Goal: Task Accomplishment & Management: Complete application form

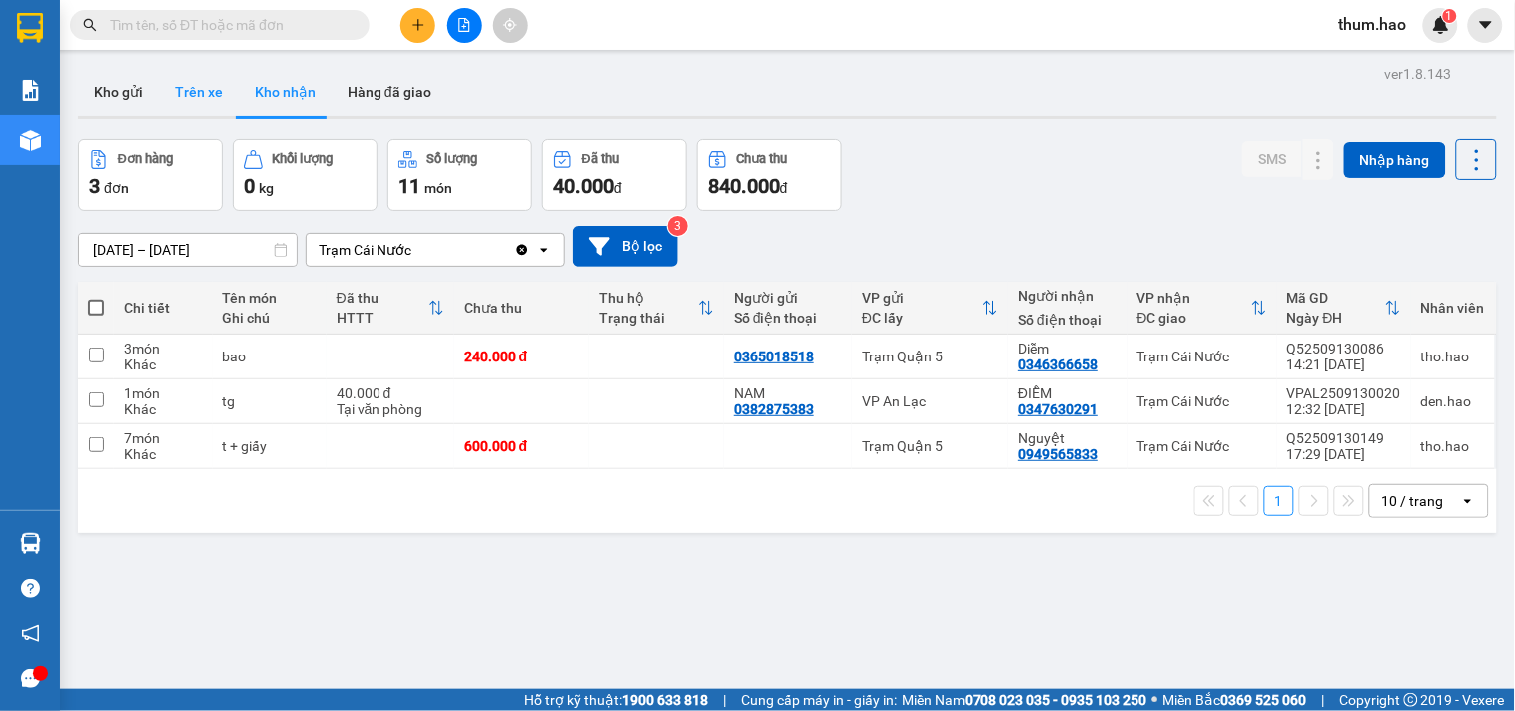
click at [177, 94] on button "Trên xe" at bounding box center [199, 92] width 80 height 48
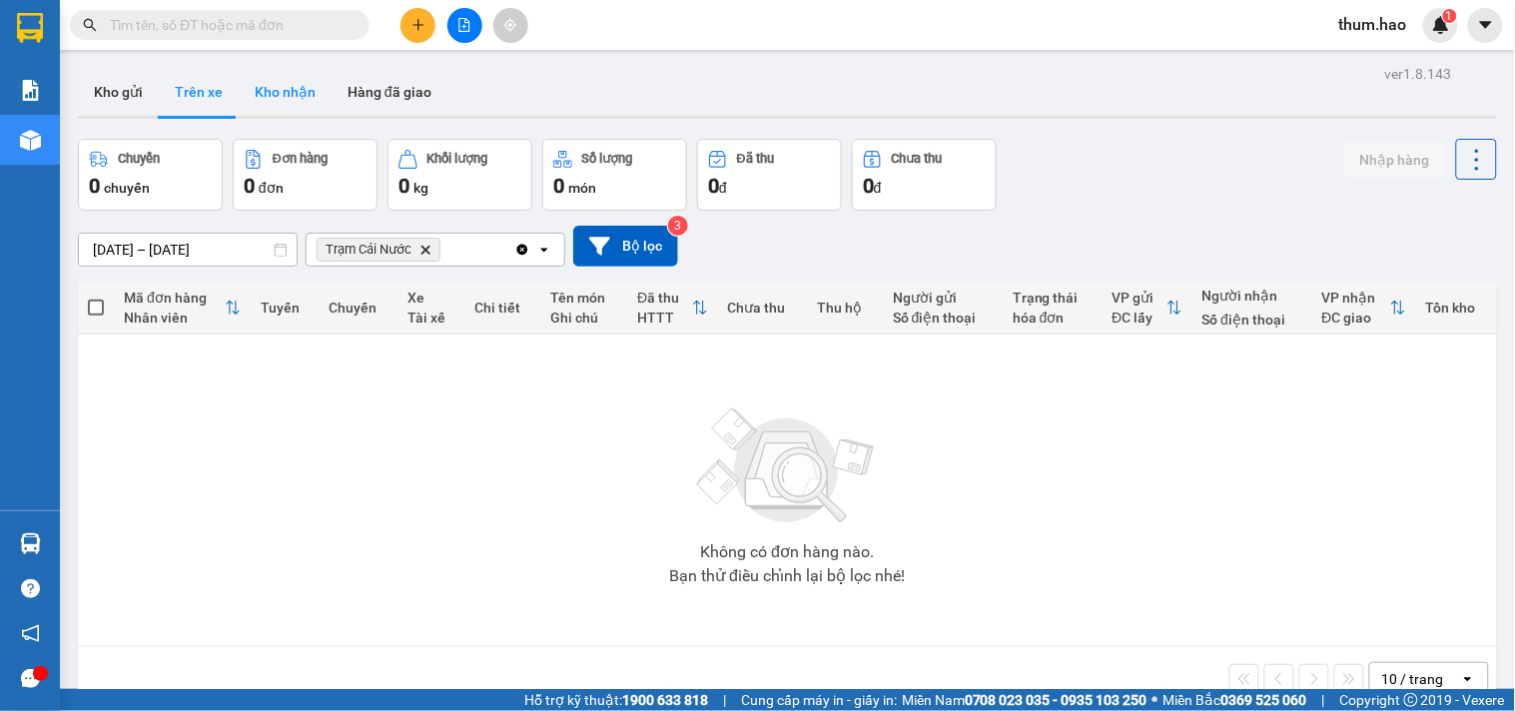
click at [257, 90] on button "Kho nhận" at bounding box center [285, 92] width 93 height 48
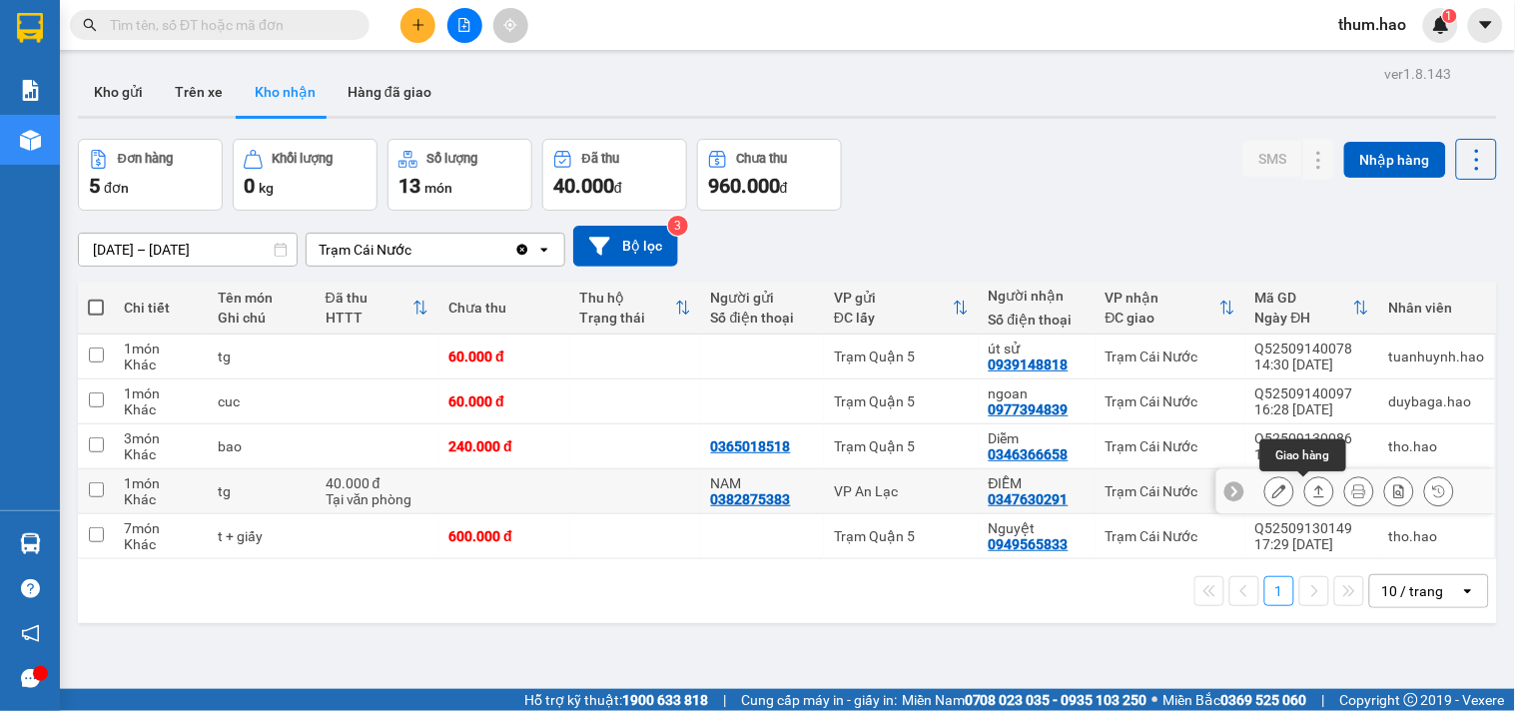
click at [1312, 496] on icon at bounding box center [1319, 491] width 14 height 14
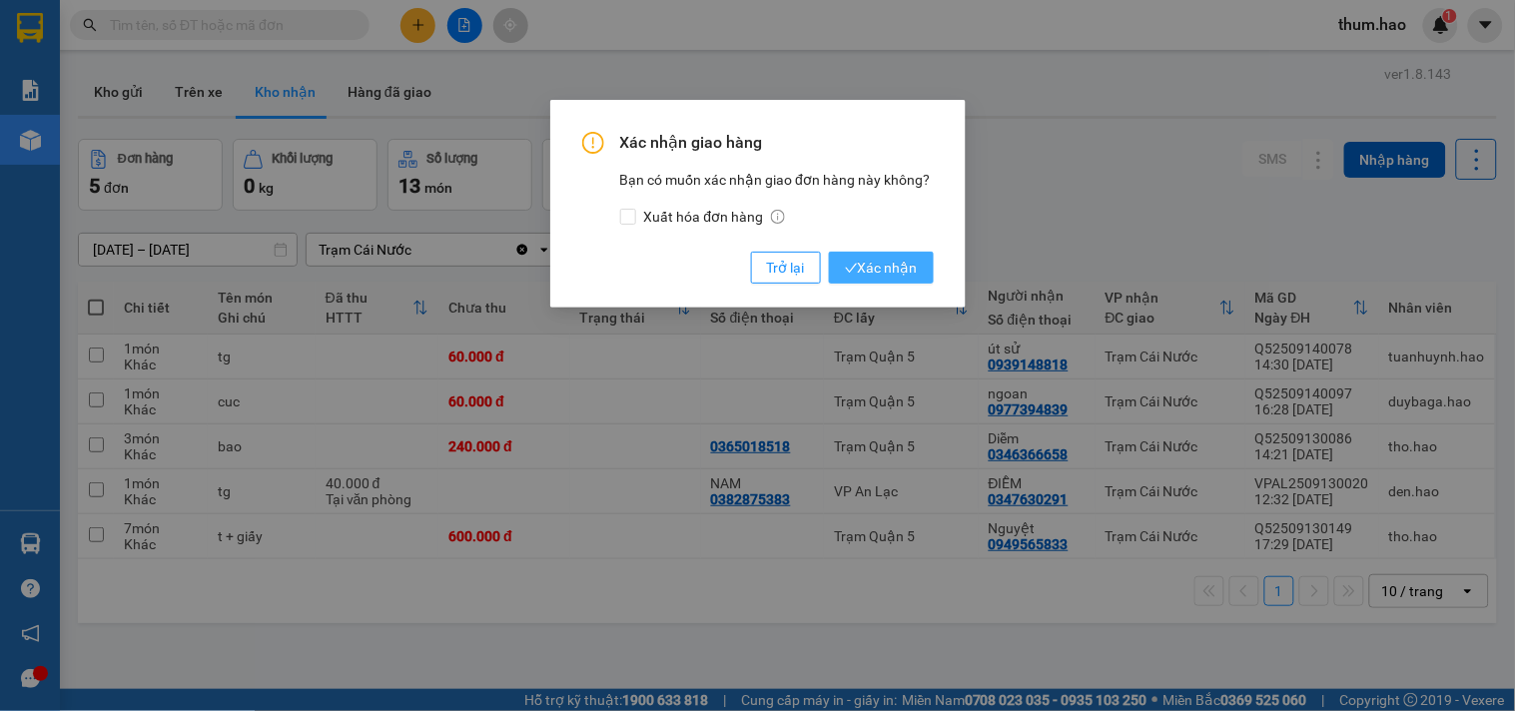
click at [873, 266] on span "Xác nhận" at bounding box center [881, 268] width 73 height 22
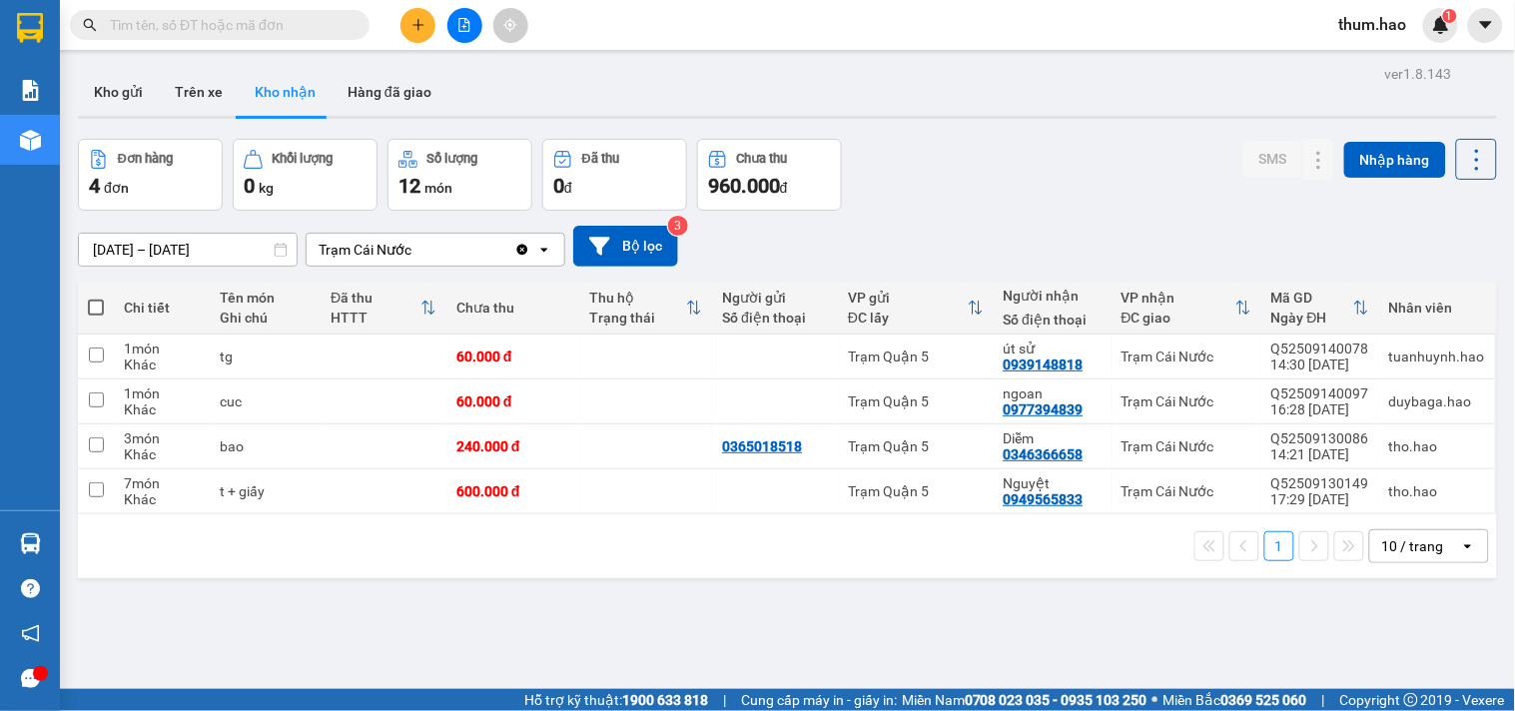
click at [198, 25] on input "text" at bounding box center [228, 25] width 236 height 22
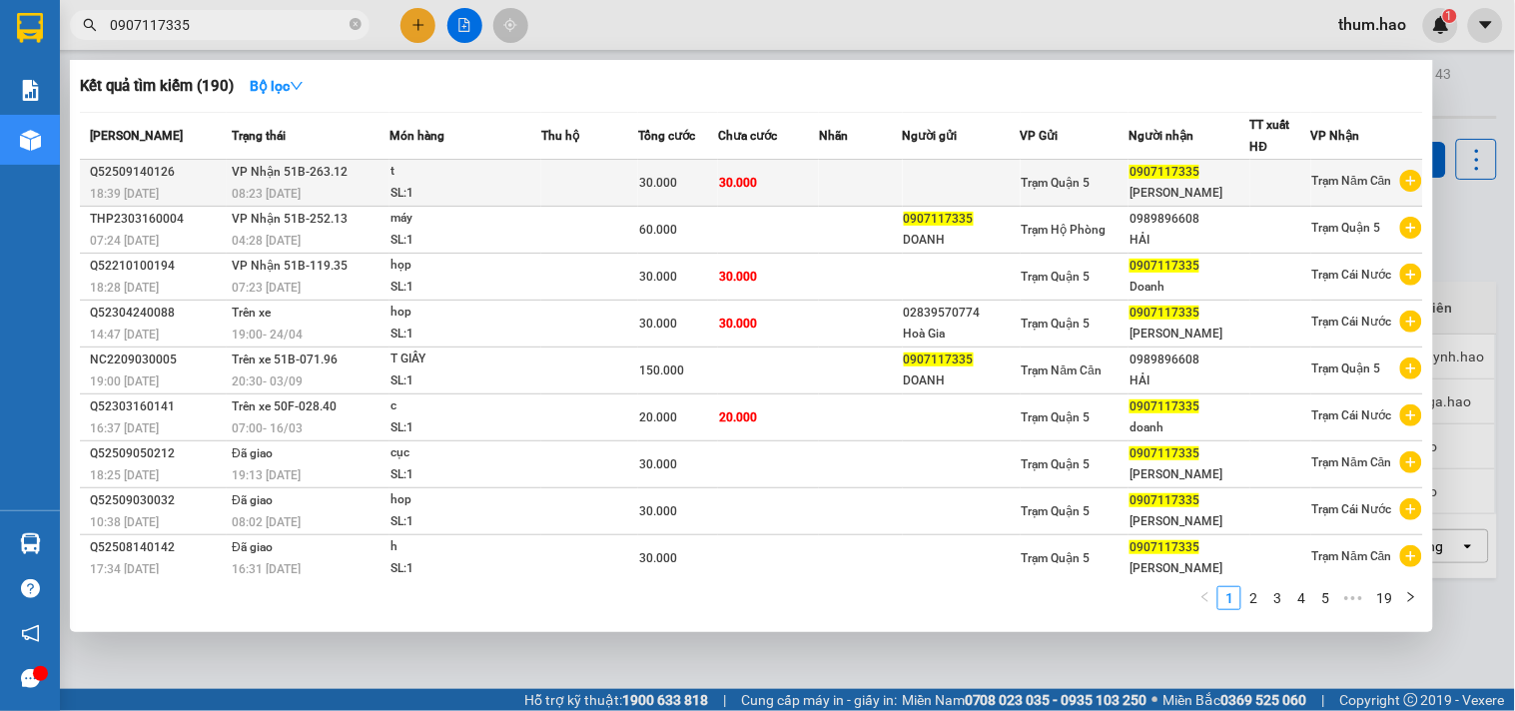
type input "0907117335"
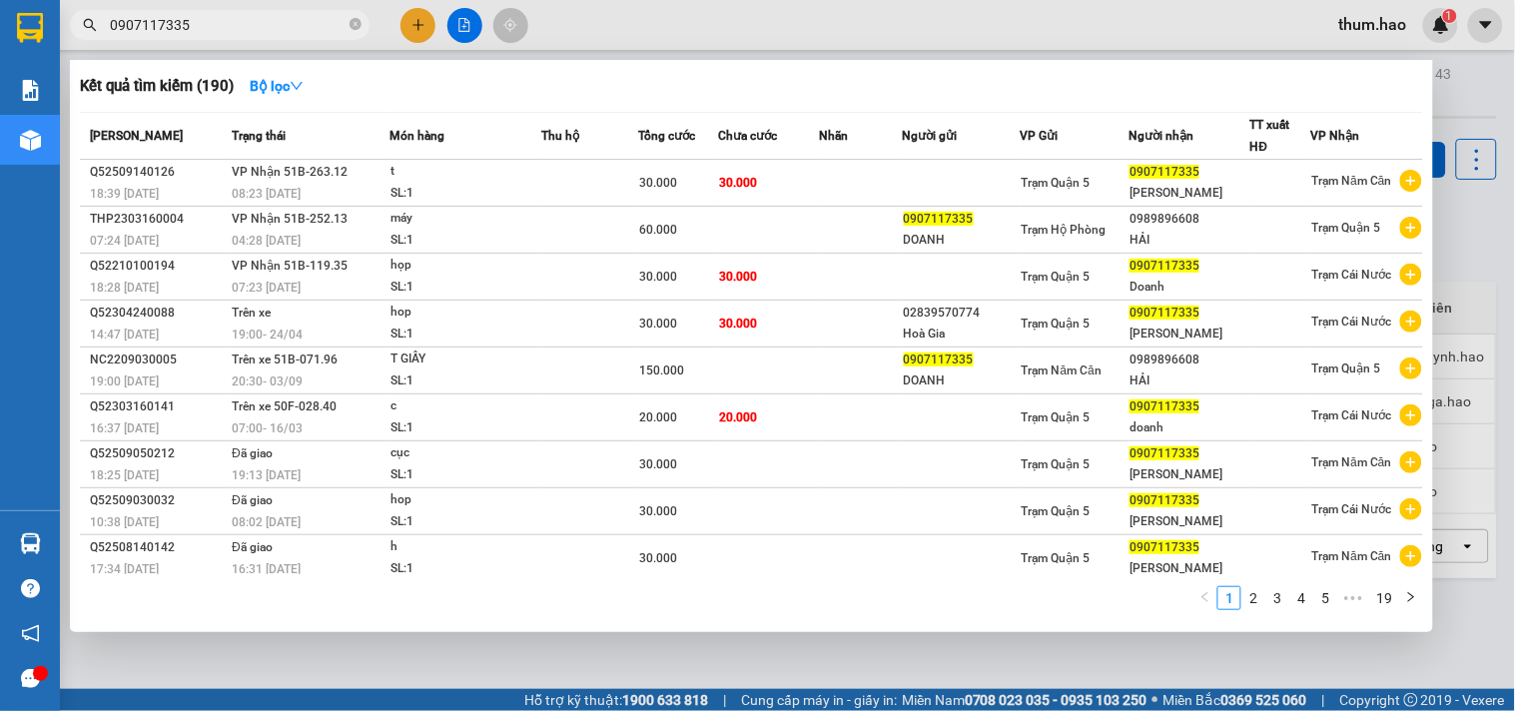
click at [1251, 191] on div at bounding box center [1280, 183] width 59 height 21
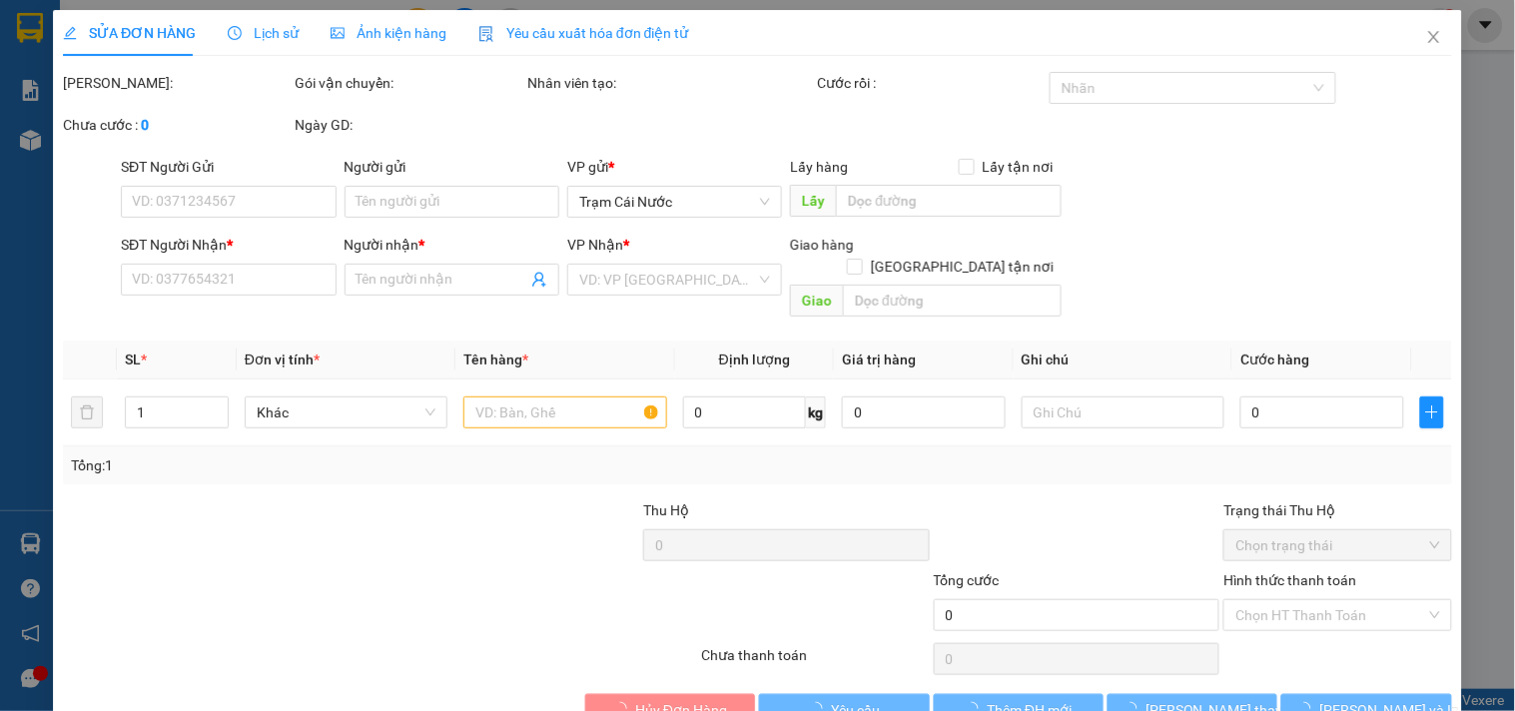
type input "0907117335"
type input "[PERSON_NAME]"
type input "30.000"
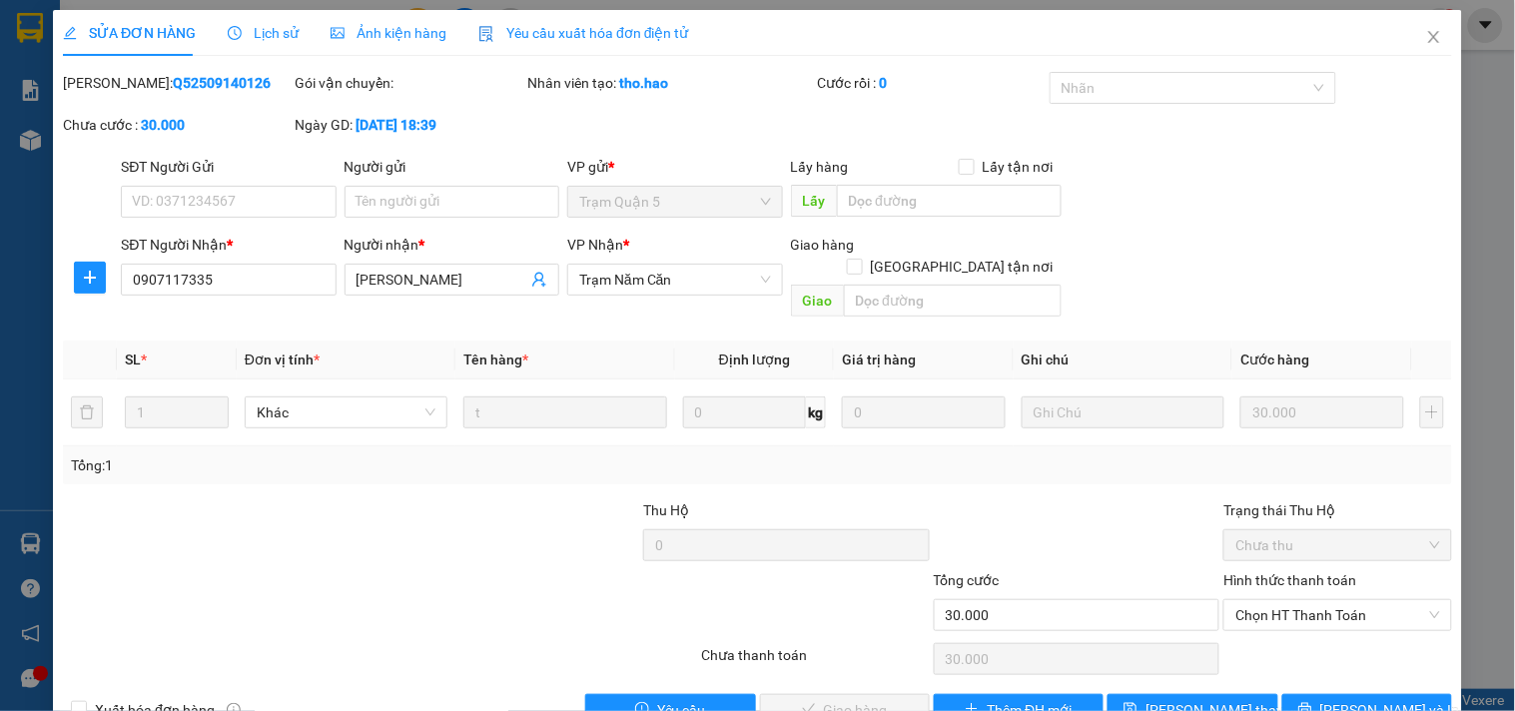
click at [392, 31] on span "Ảnh kiện hàng" at bounding box center [388, 33] width 116 height 16
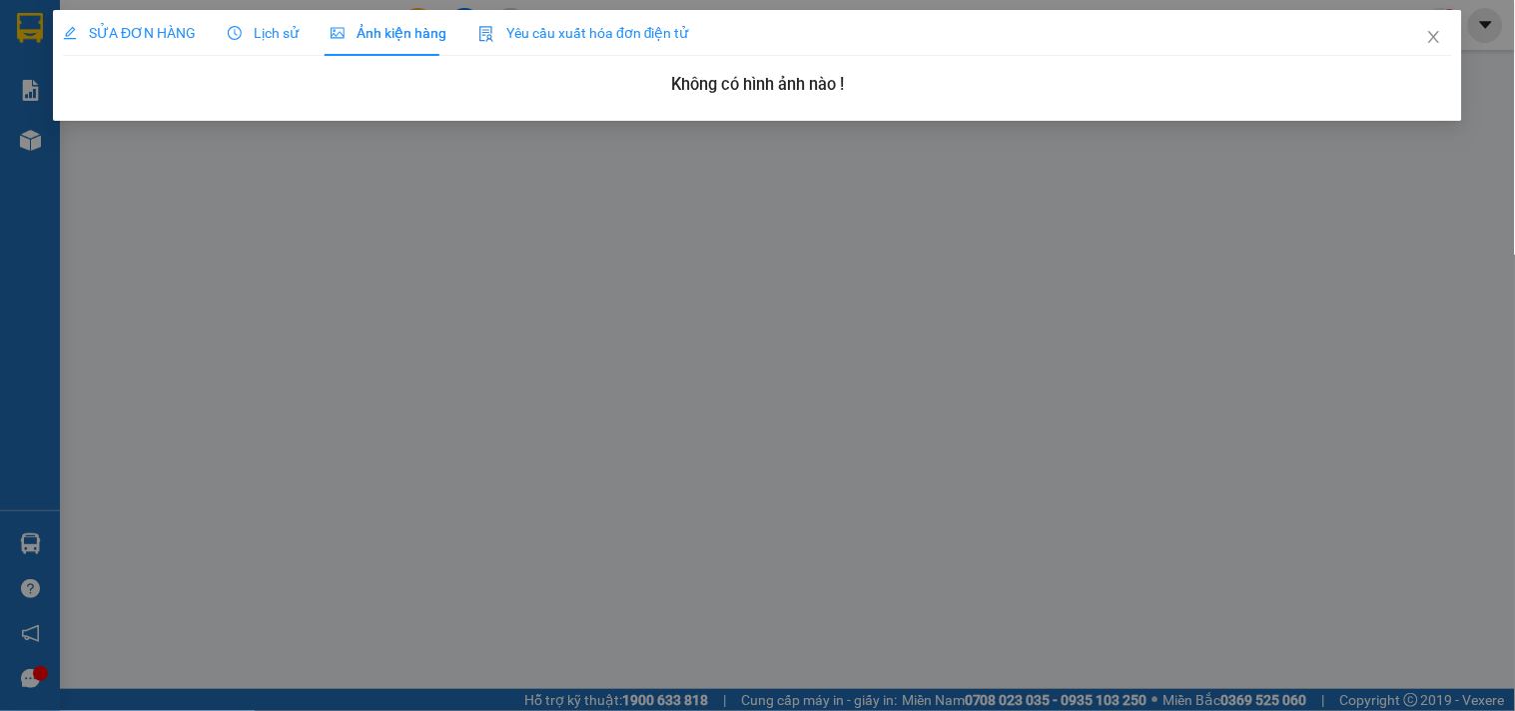
click at [264, 35] on span "Lịch sử" at bounding box center [263, 33] width 71 height 16
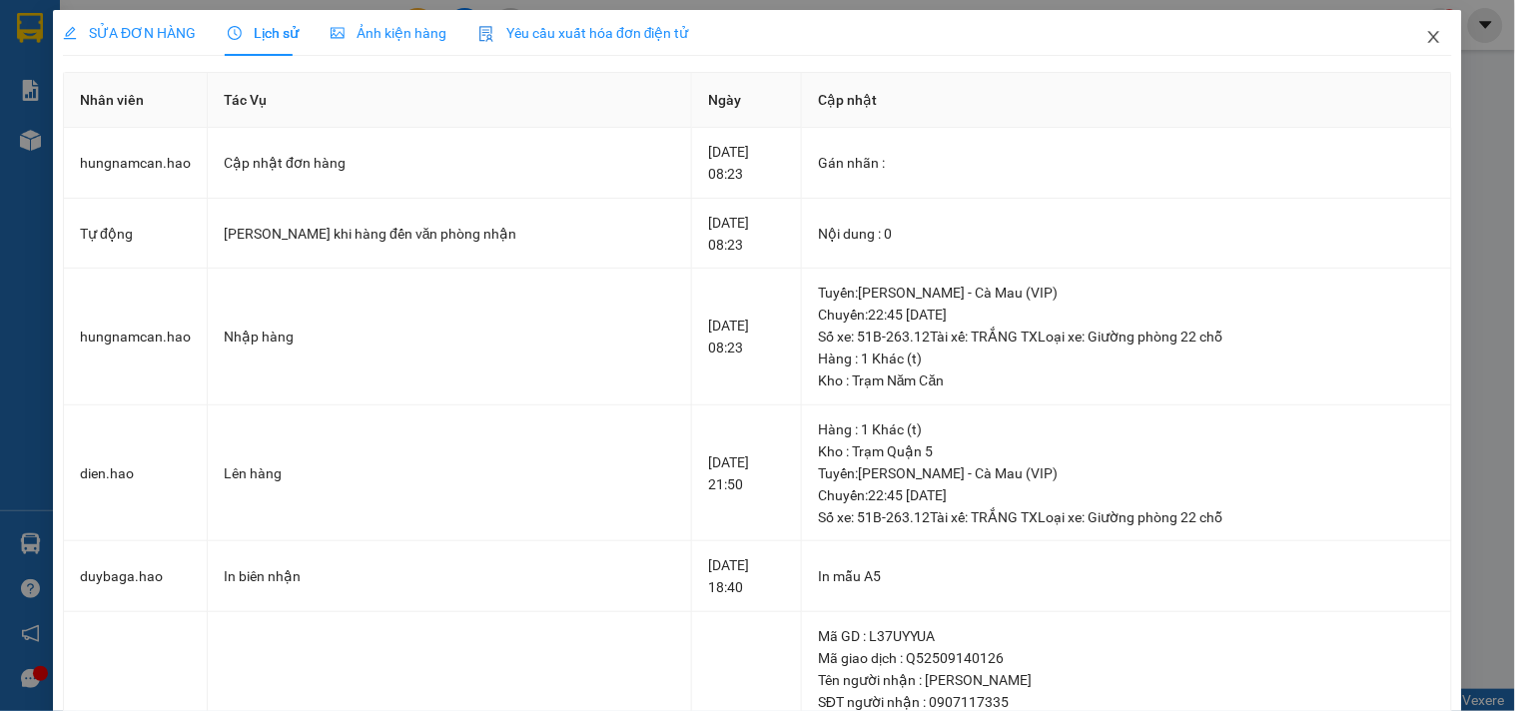
click at [1428, 42] on icon "close" at bounding box center [1433, 37] width 11 height 12
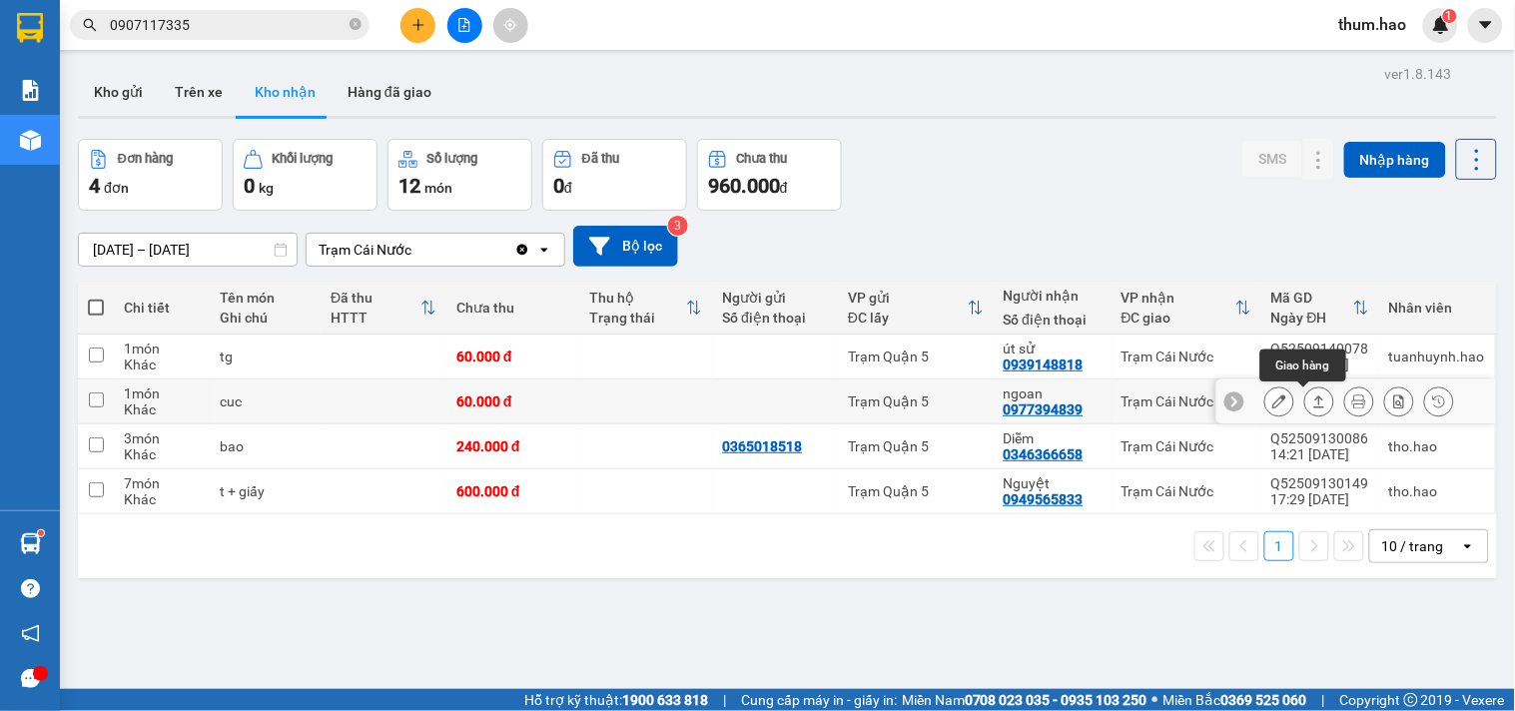
click at [1312, 405] on icon at bounding box center [1319, 401] width 14 height 14
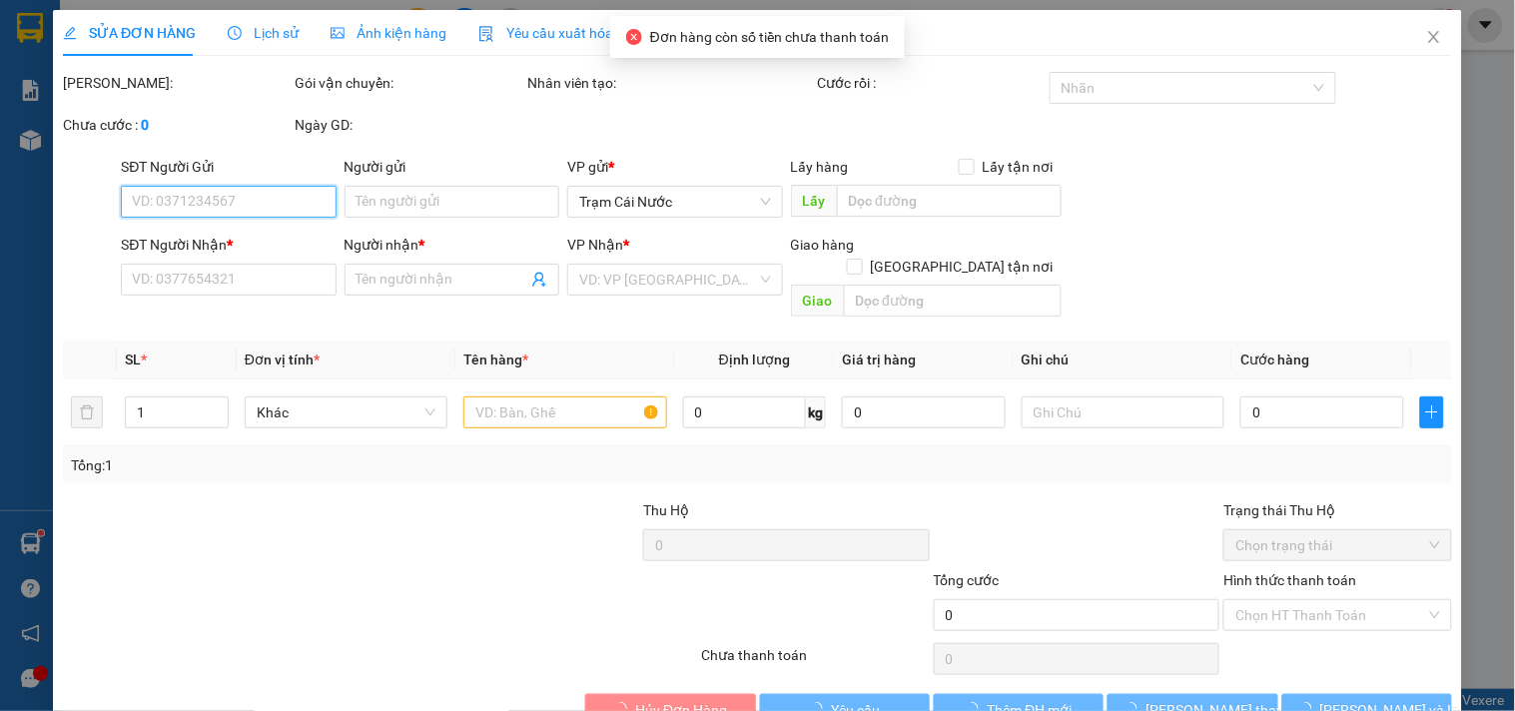
type input "0977394839"
type input "ngoan"
type input "60.000"
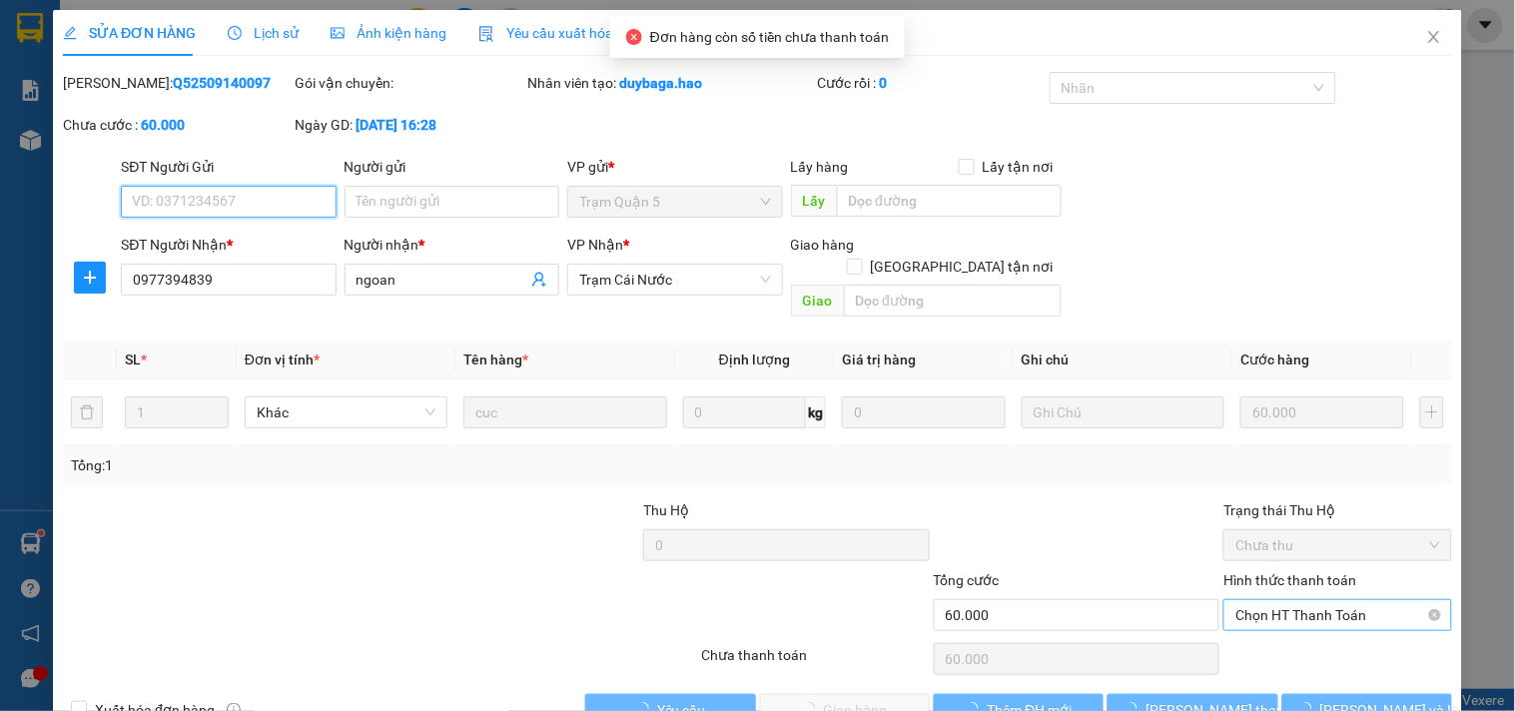
click at [1260, 600] on span "Chọn HT Thanh Toán" at bounding box center [1337, 615] width 204 height 30
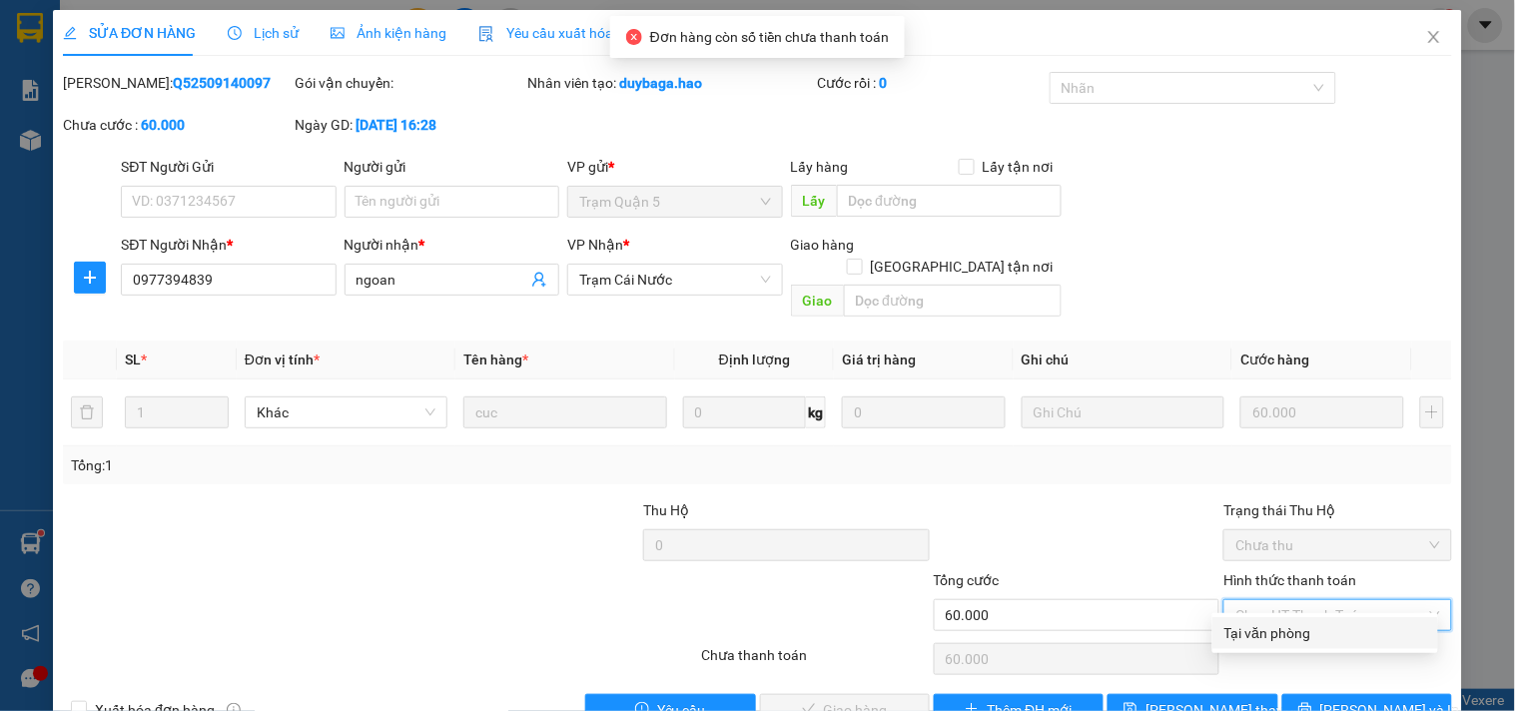
click at [1242, 625] on div "Tại văn phòng" at bounding box center [1325, 633] width 202 height 22
type input "0"
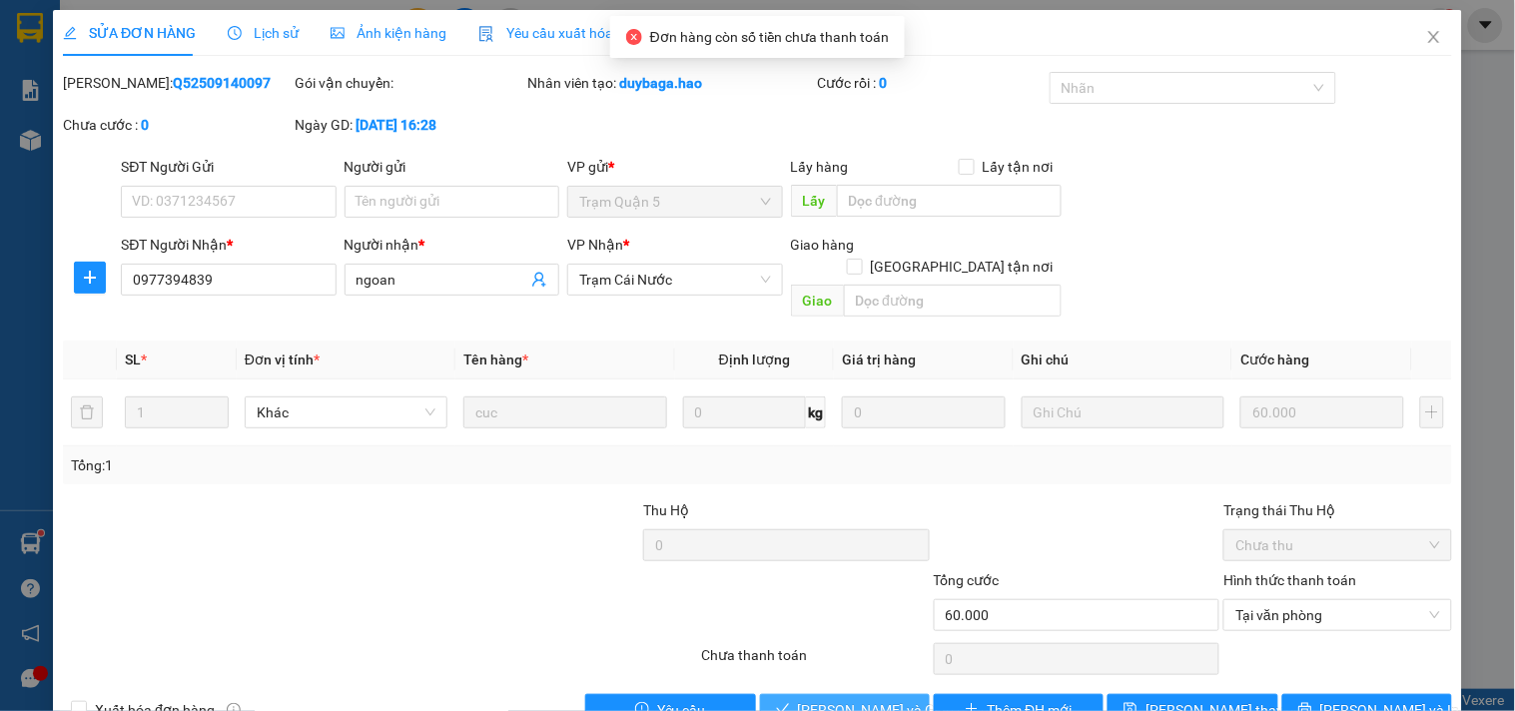
drag, startPoint x: 840, startPoint y: 692, endPoint x: 834, endPoint y: 682, distance: 11.6
click at [837, 699] on span "[PERSON_NAME] và Giao hàng" at bounding box center [894, 710] width 192 height 22
